Goal: Information Seeking & Learning: Learn about a topic

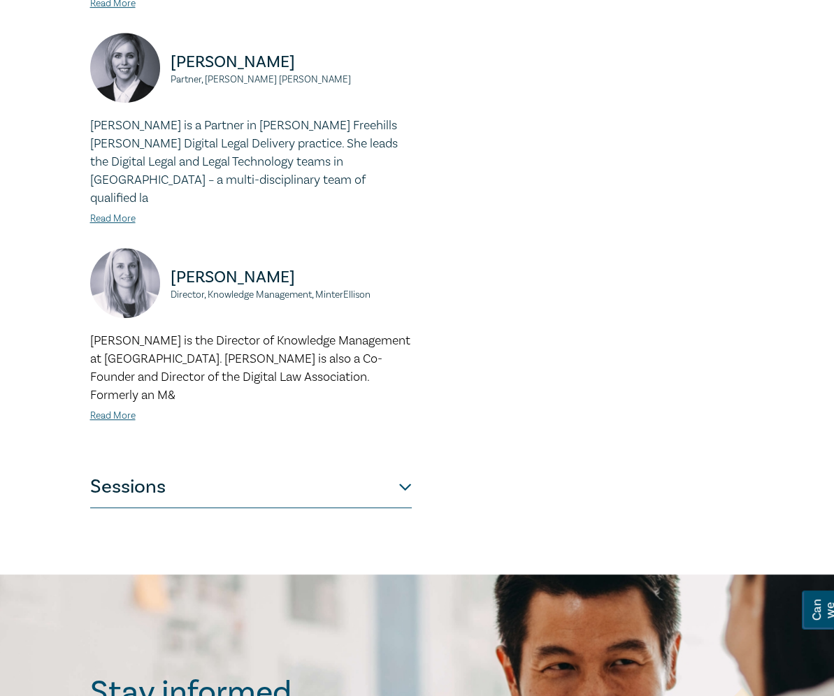
click at [412, 466] on button "Sessions" at bounding box center [251, 487] width 322 height 42
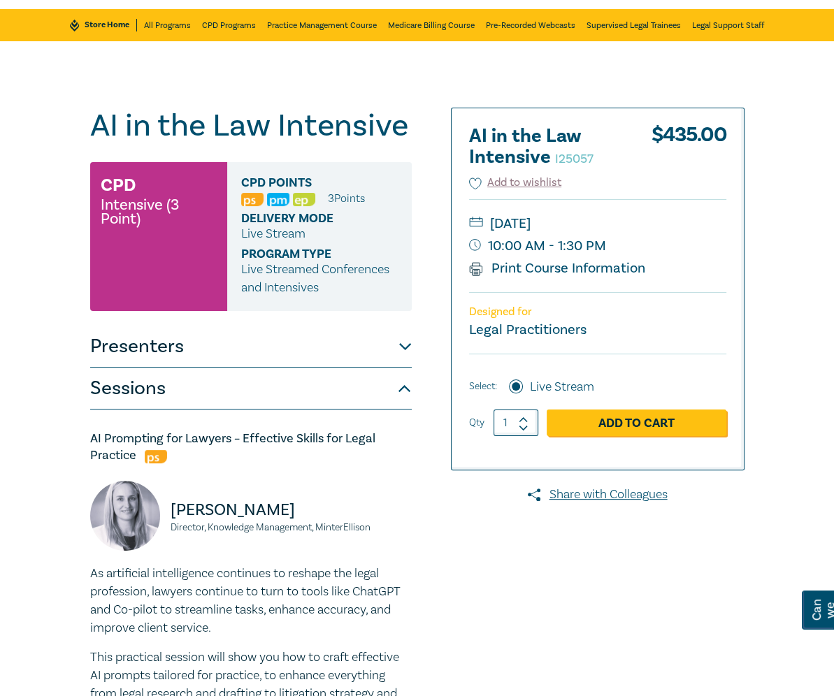
scroll to position [72, 0]
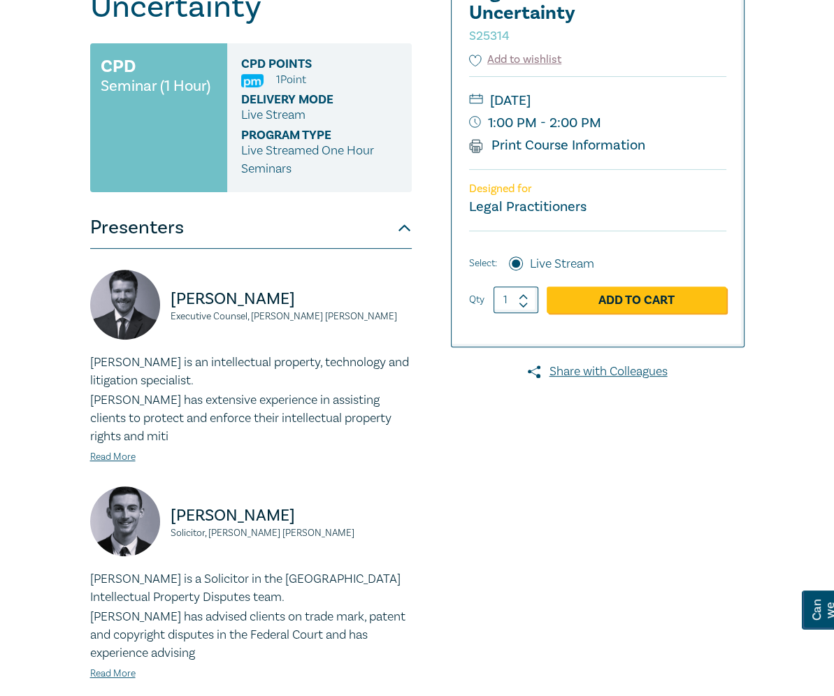
scroll to position [301, 0]
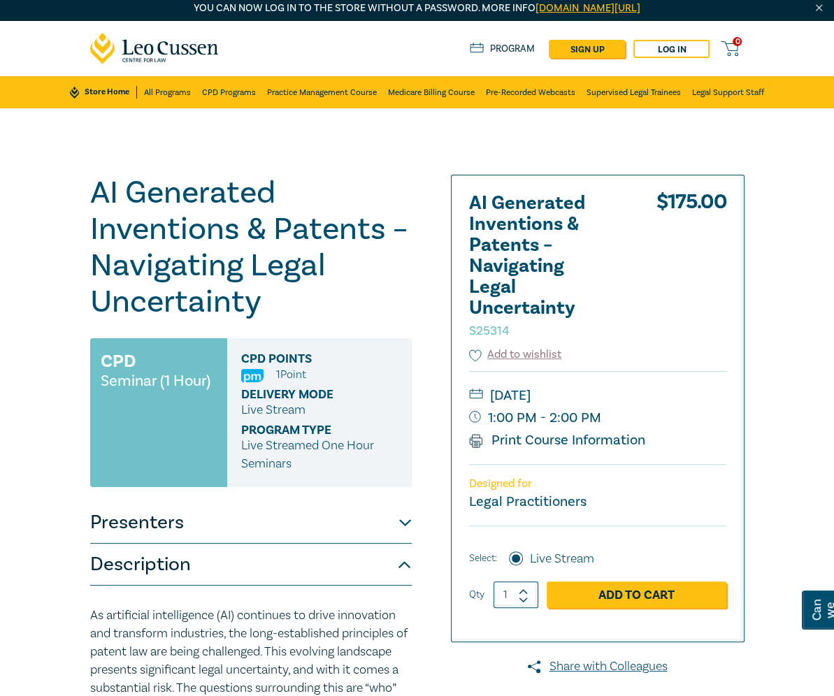
scroll to position [0, 0]
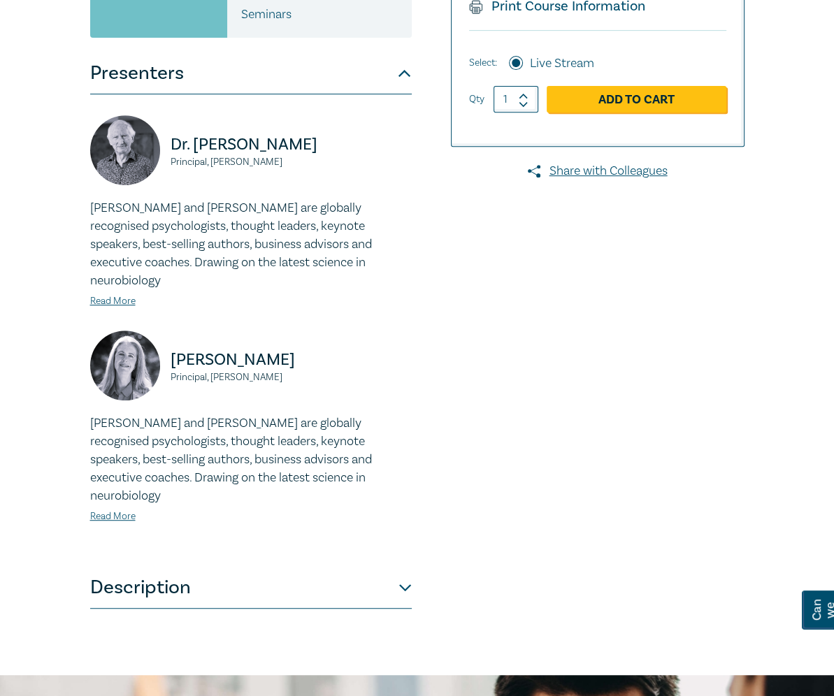
click at [266, 567] on button "Description" at bounding box center [251, 588] width 322 height 42
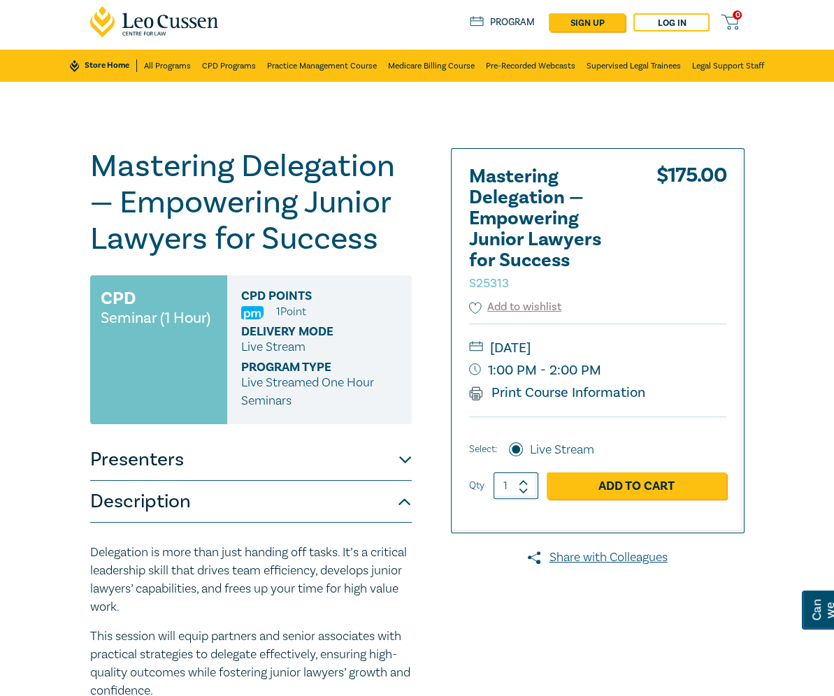
scroll to position [31, 0]
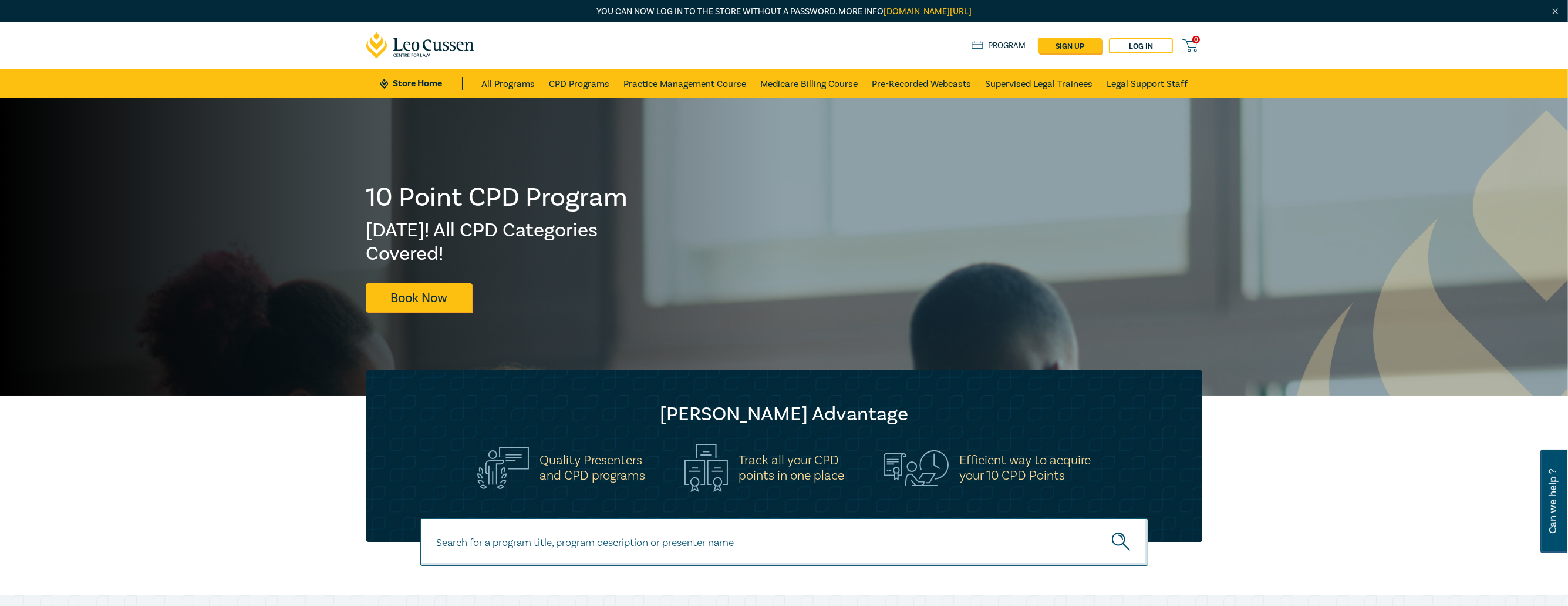
click at [580, 530] on input at bounding box center [784, 541] width 728 height 48
paste input "Sale of Business Intensive"
type input "Sale of Business Intensive"
click at [1097, 524] on button "submit" at bounding box center [1123, 541] width 52 height 36
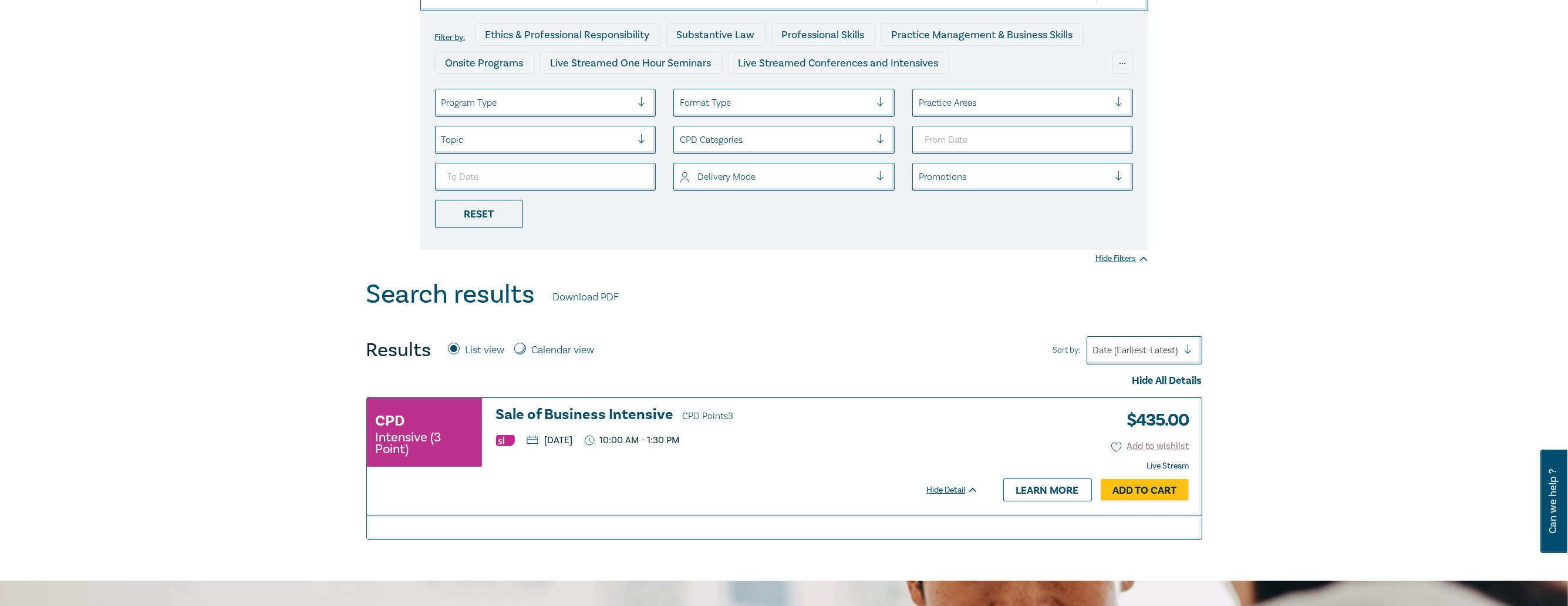
scroll to position [177, 0]
click at [579, 413] on h3 "Sale of Business Intensive CPD Points 3" at bounding box center [737, 414] width 483 height 18
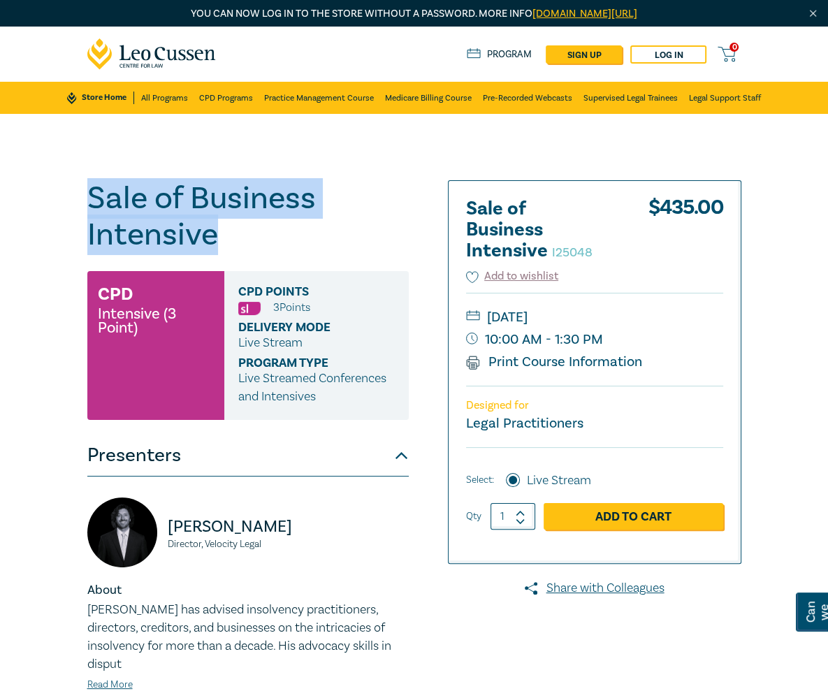
drag, startPoint x: 374, startPoint y: 199, endPoint x: 21, endPoint y: 196, distance: 353.0
click at [87, 196] on h1 "Sale of Business Intensive I25048" at bounding box center [248, 216] width 322 height 73
copy h1 "Sale of Business Intensive"
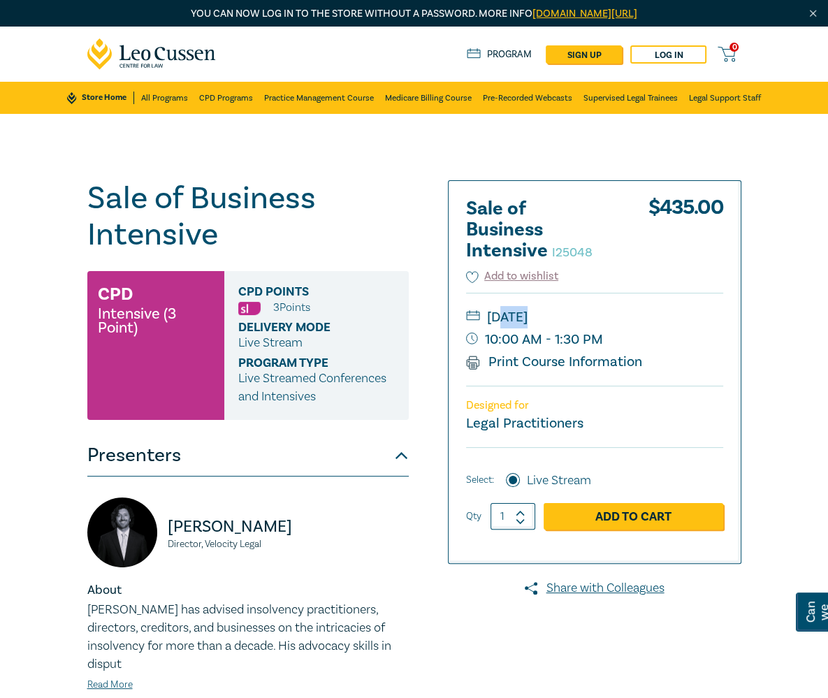
drag, startPoint x: 680, startPoint y: 340, endPoint x: 576, endPoint y: 319, distance: 106.2
click at [576, 319] on div "[DATE] 10:00 AM - 1:30 PM Print Course Information" at bounding box center [594, 339] width 257 height 93
drag, startPoint x: 562, startPoint y: 315, endPoint x: 673, endPoint y: 340, distance: 113.9
click at [673, 340] on div "[DATE] 10:00 AM - 1:30 PM Print Course Information" at bounding box center [594, 339] width 257 height 93
copy div "[DATE] 10:00 AM - 1:30 PM"
